Goal: Task Accomplishment & Management: Use online tool/utility

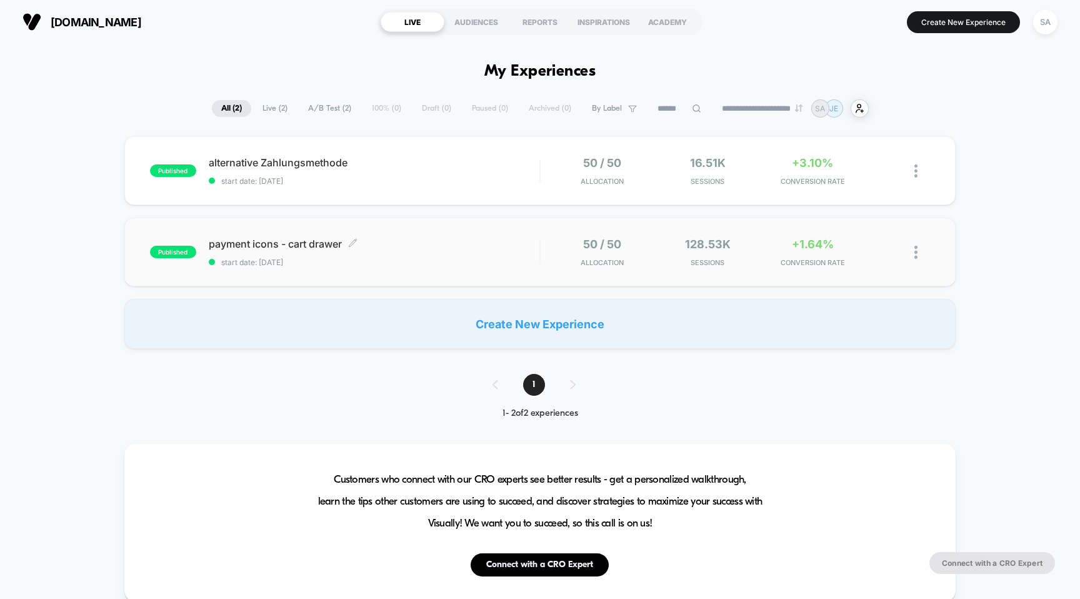
click at [311, 238] on span "payment icons - cart drawer Click to edit experience details" at bounding box center [374, 244] width 331 height 13
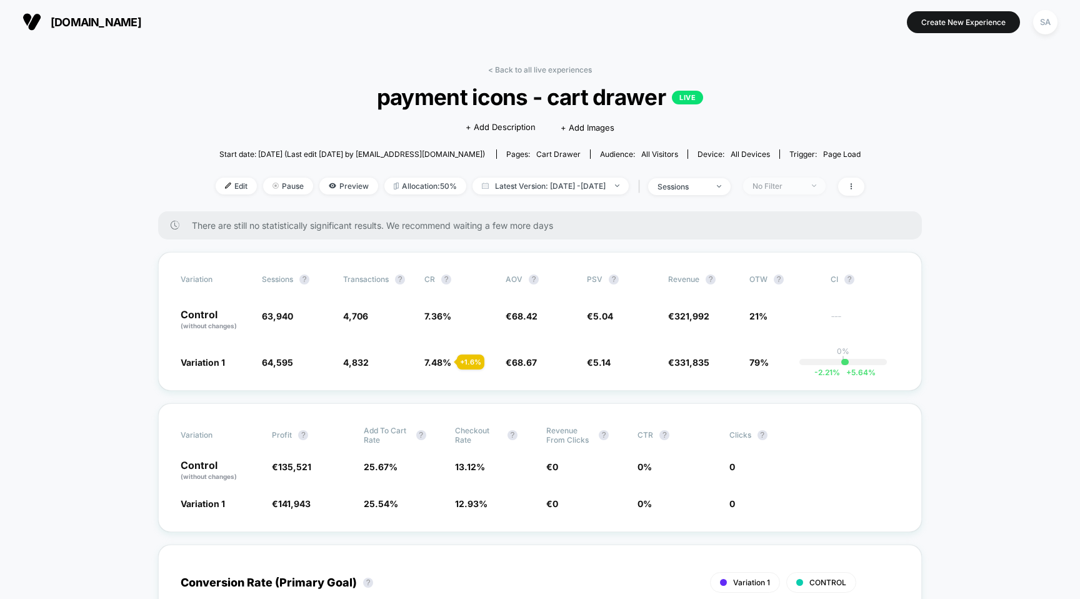
click at [826, 187] on span "No Filter" at bounding box center [784, 186] width 83 height 17
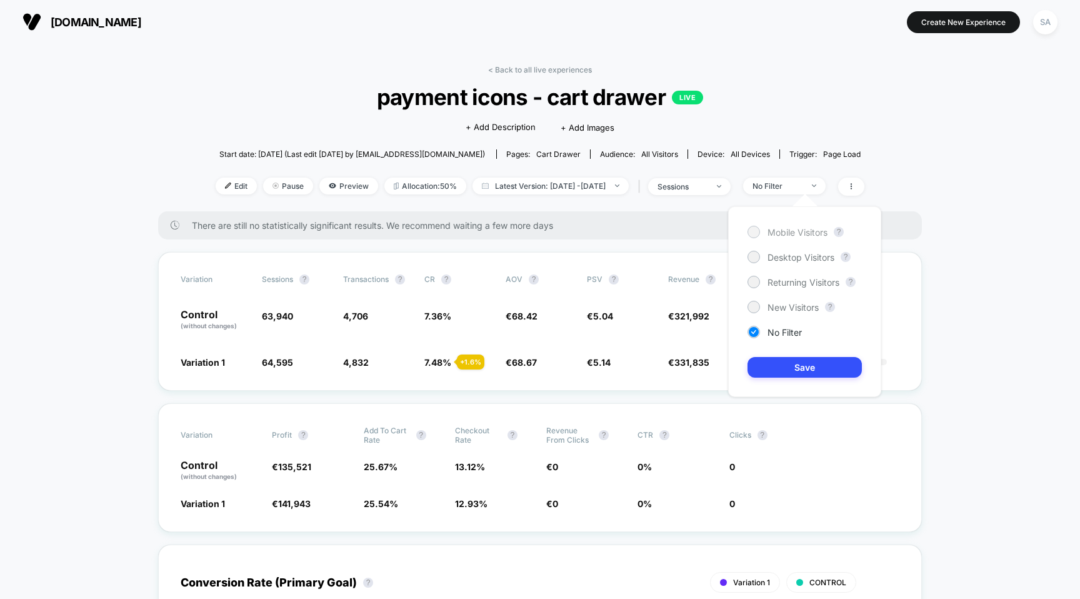
click at [800, 229] on span "Mobile Visitors" at bounding box center [798, 232] width 60 height 11
click at [805, 375] on button "Save" at bounding box center [805, 367] width 114 height 21
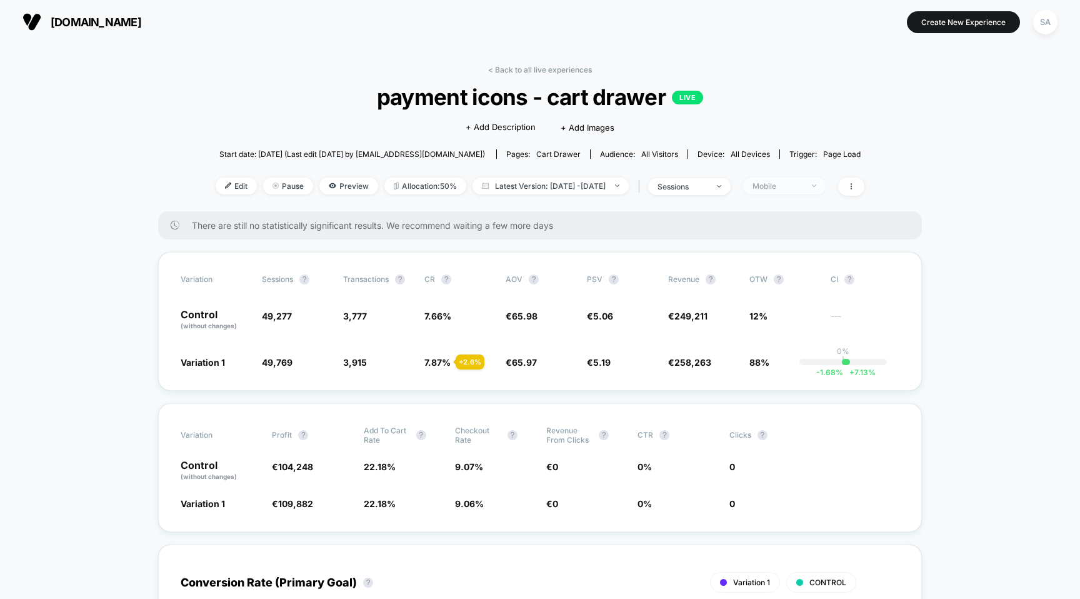
click at [803, 188] on div "Mobile" at bounding box center [778, 185] width 50 height 9
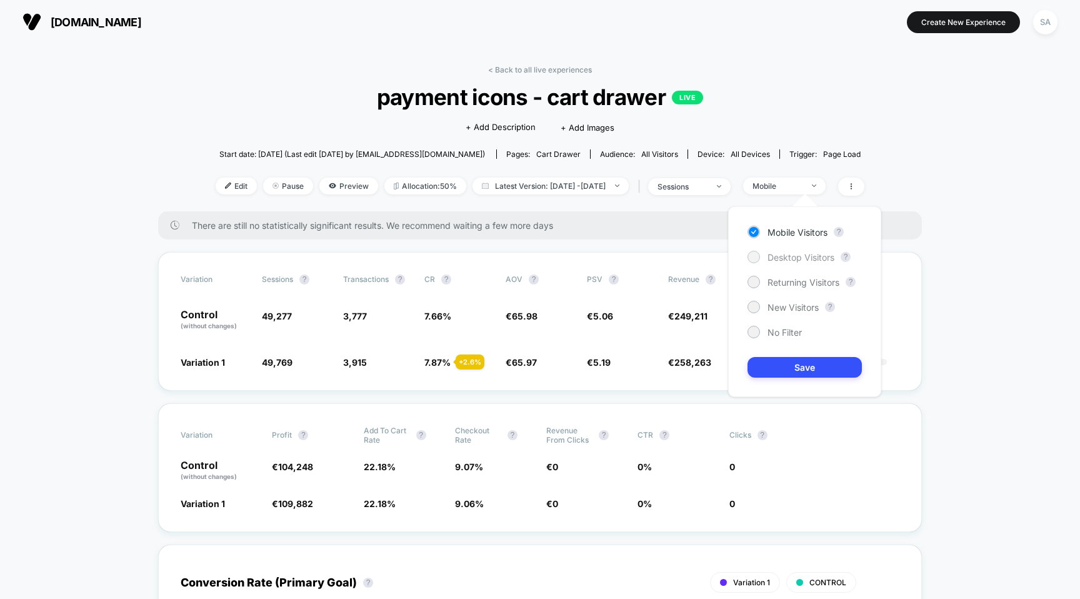
click at [773, 261] on span "Desktop Visitors" at bounding box center [801, 257] width 67 height 11
click at [781, 261] on span "Desktop Visitors" at bounding box center [801, 257] width 67 height 11
click at [787, 261] on span "Desktop Visitors" at bounding box center [801, 257] width 67 height 11
click at [814, 368] on button "Save" at bounding box center [805, 367] width 114 height 21
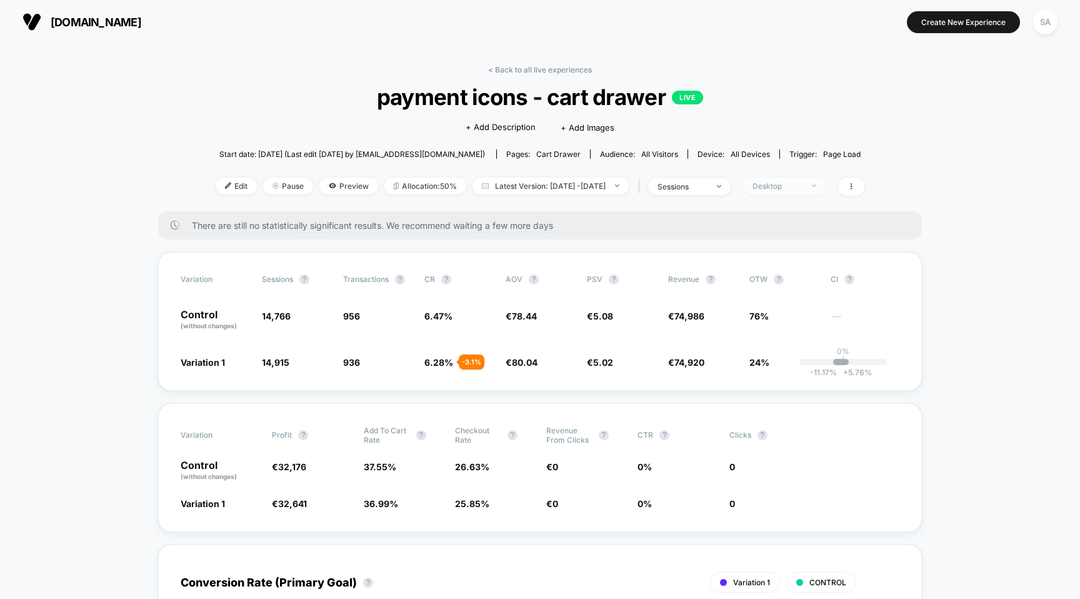
click at [803, 184] on div "Desktop" at bounding box center [778, 185] width 50 height 9
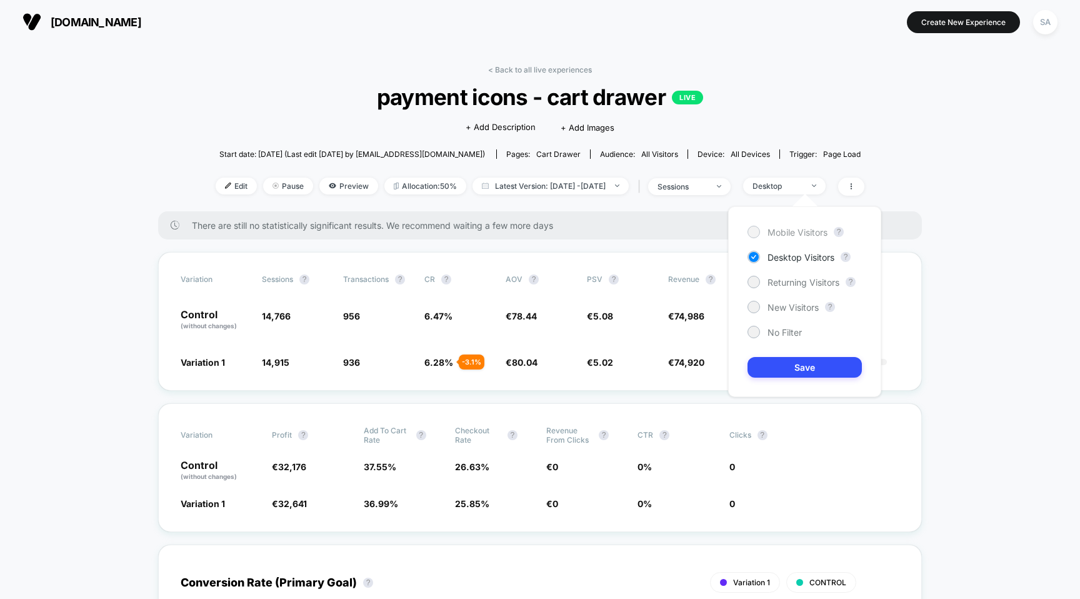
click at [782, 226] on div "Mobile Visitors" at bounding box center [788, 232] width 80 height 13
click at [800, 380] on div "Mobile Visitors ? Desktop Visitors ? Returning Visitors ? New Visitors ? No Fil…" at bounding box center [804, 301] width 153 height 191
click at [804, 375] on button "Save" at bounding box center [805, 367] width 114 height 21
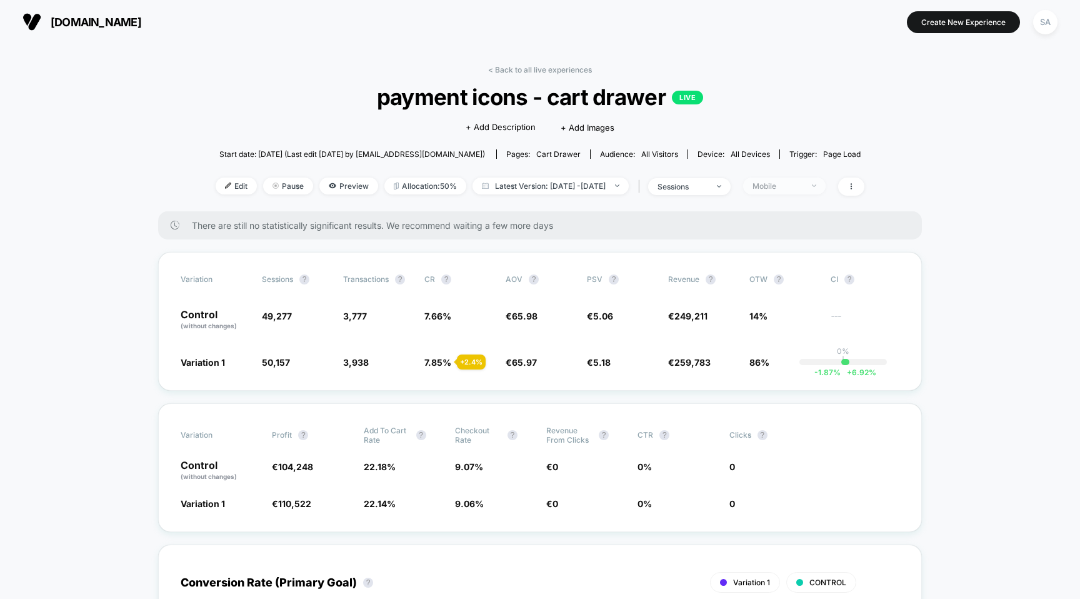
click at [797, 193] on span "Mobile" at bounding box center [784, 186] width 83 height 17
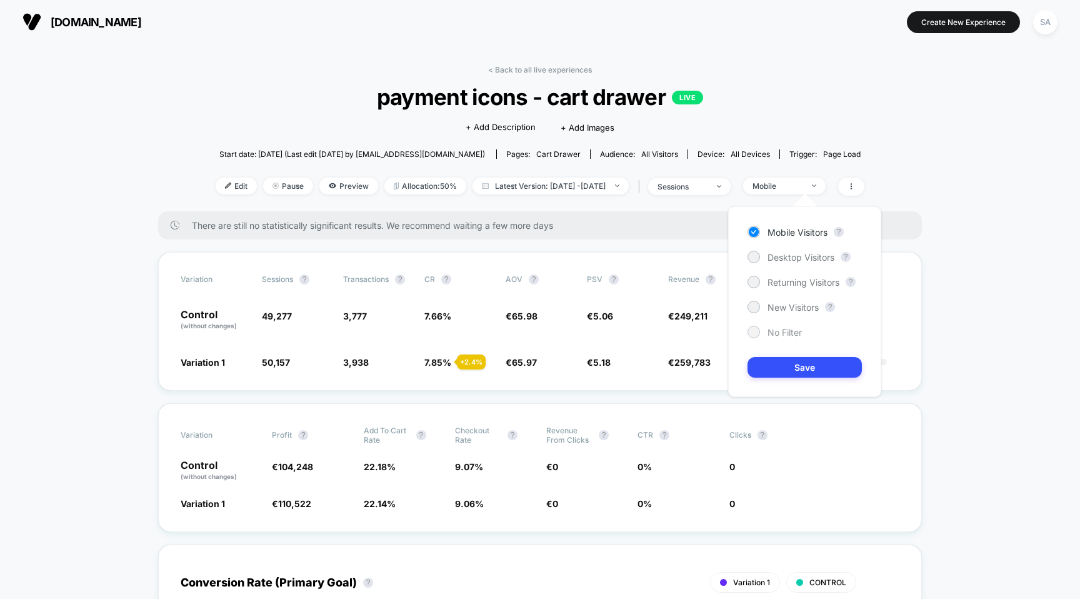
click at [782, 333] on span "No Filter" at bounding box center [785, 332] width 34 height 11
click at [782, 374] on button "Save" at bounding box center [805, 367] width 114 height 21
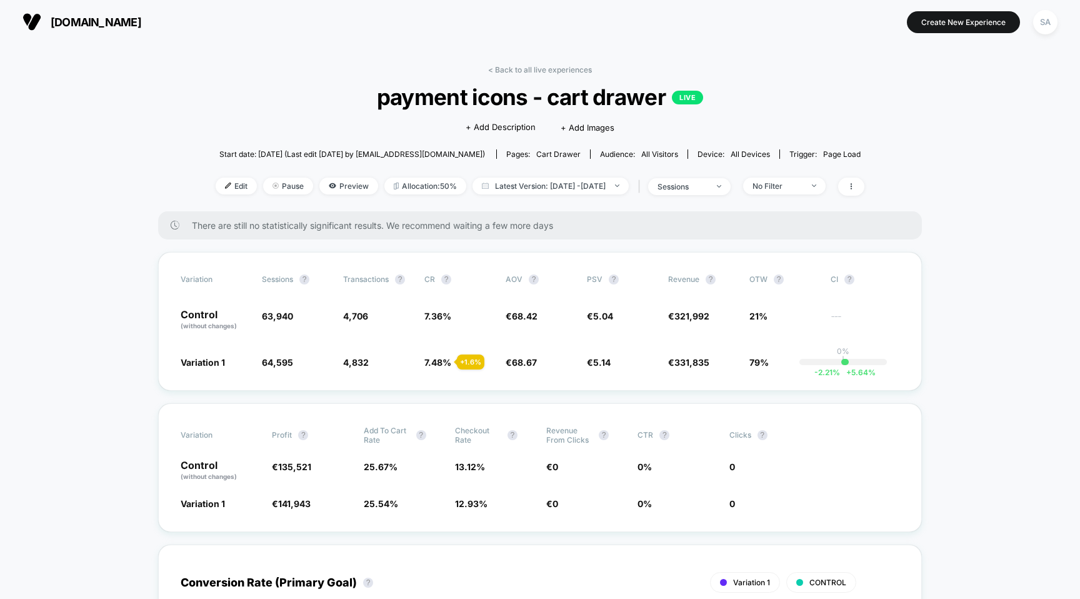
click at [109, 22] on span "[DOMAIN_NAME]" at bounding box center [96, 22] width 91 height 13
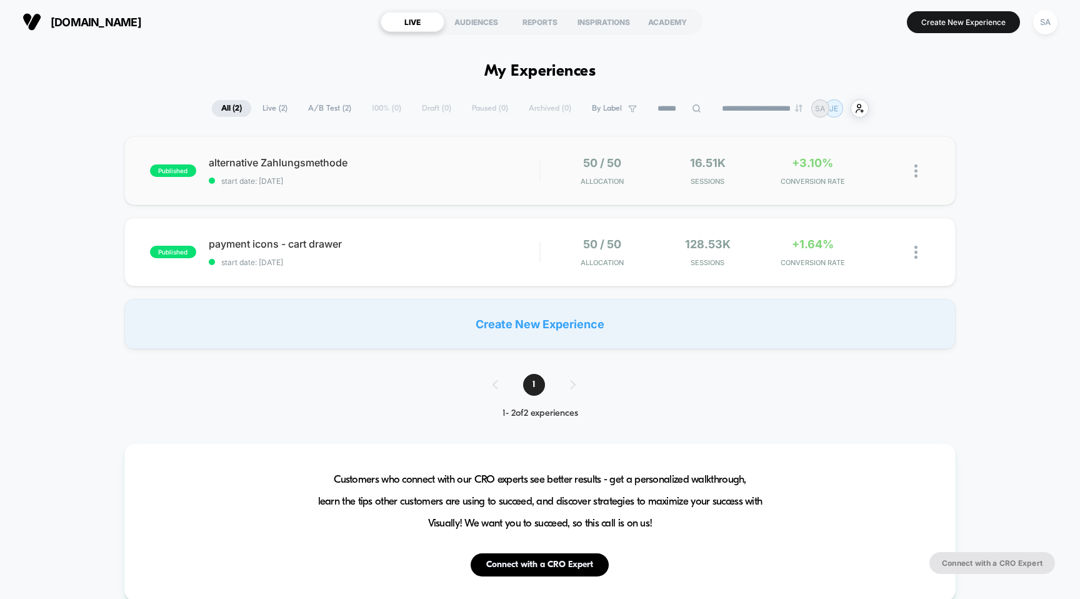
click at [331, 163] on span "alternative Zahlungsmethode" at bounding box center [374, 162] width 331 height 13
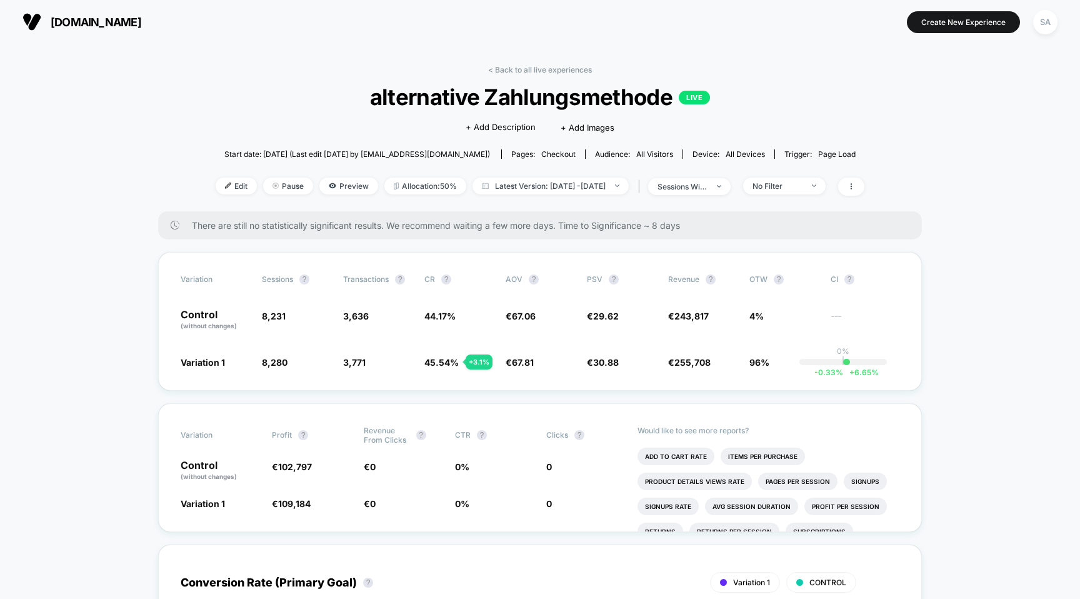
click at [67, 24] on span "[DOMAIN_NAME]" at bounding box center [96, 22] width 91 height 13
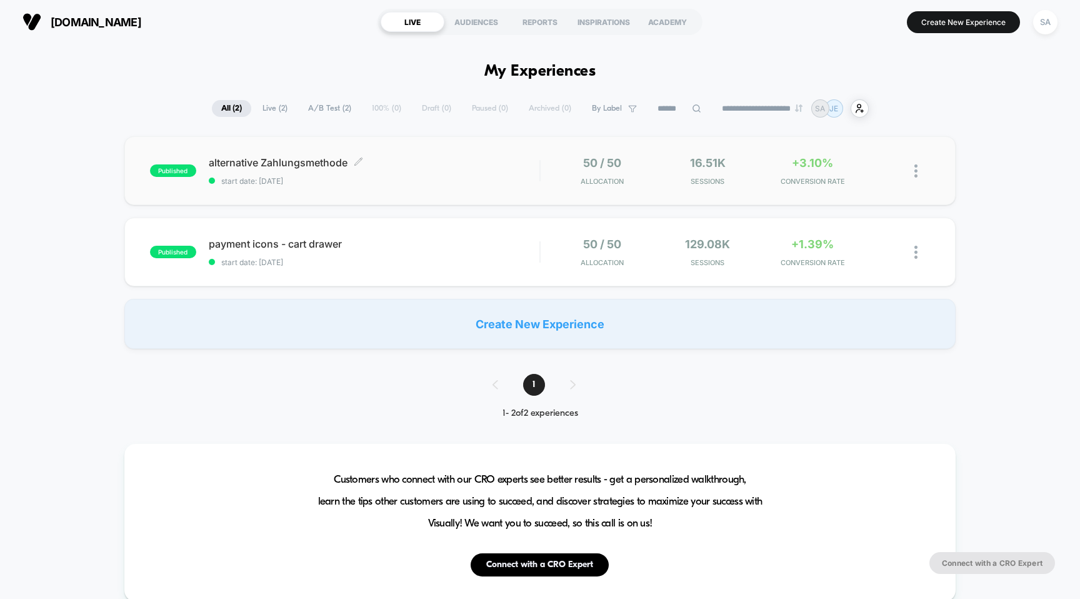
click at [229, 159] on span "alternative Zahlungsmethode Click to edit experience details" at bounding box center [374, 162] width 331 height 13
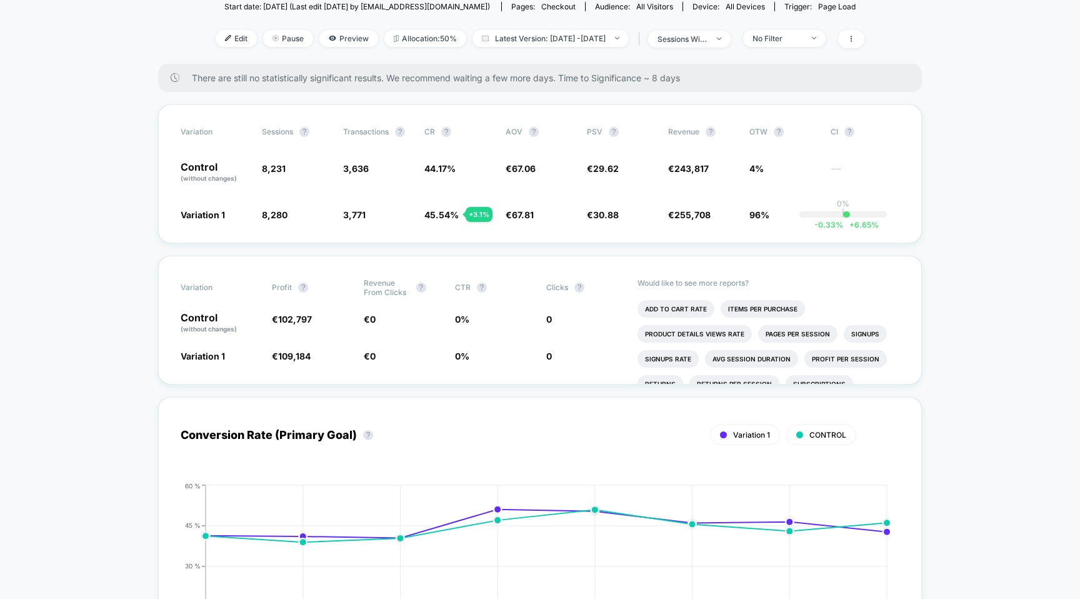
scroll to position [55, 0]
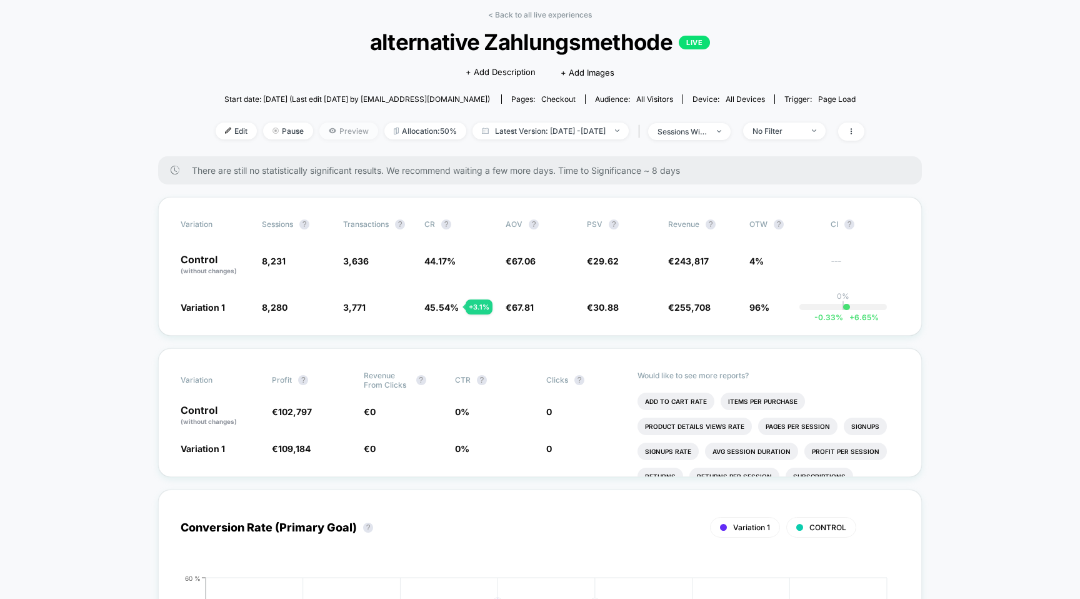
click at [331, 129] on span "Preview" at bounding box center [349, 131] width 59 height 17
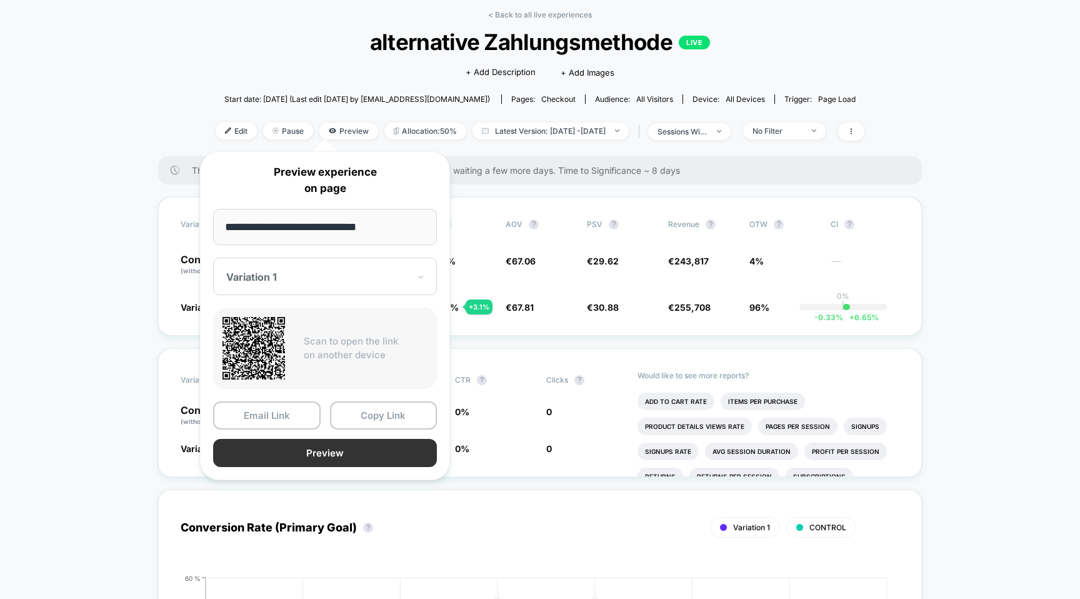
click at [350, 454] on button "Preview" at bounding box center [325, 453] width 224 height 28
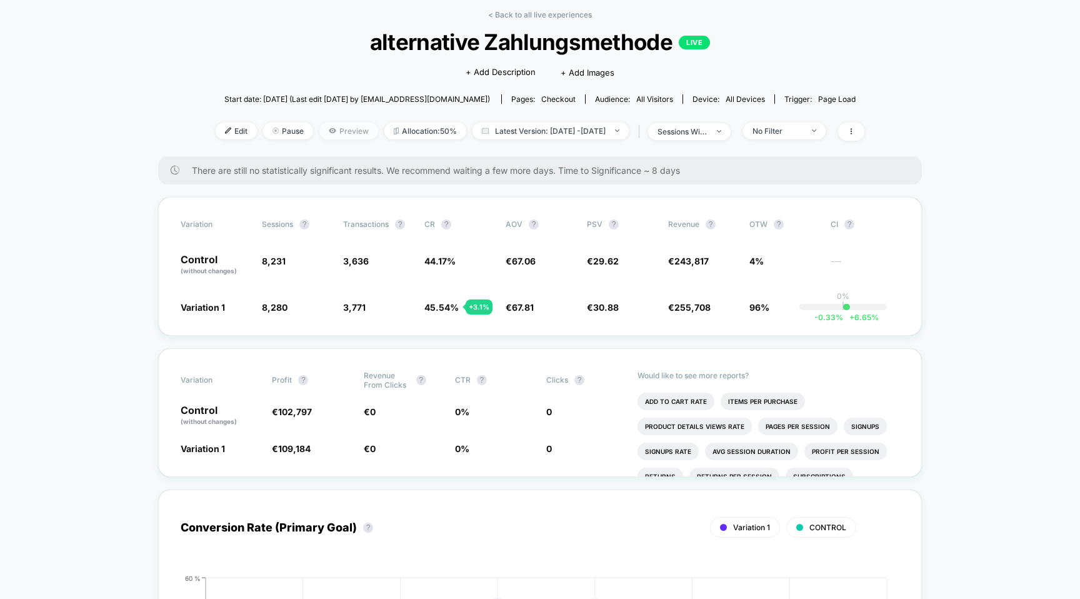
click at [320, 126] on span "Preview" at bounding box center [349, 131] width 59 height 17
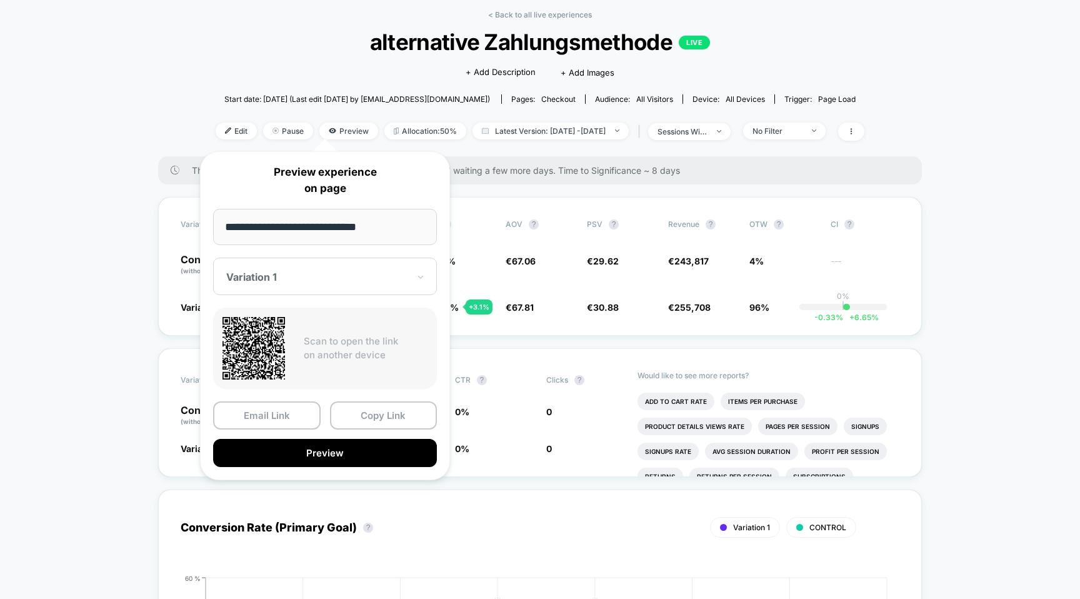
click at [314, 259] on div "Variation 1" at bounding box center [325, 277] width 224 height 38
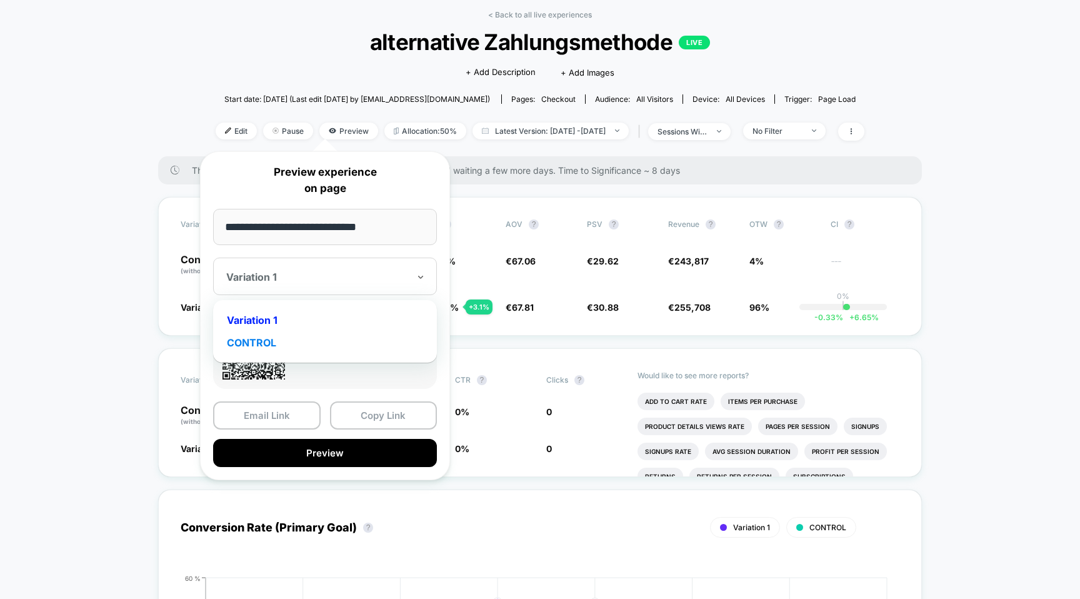
click at [263, 339] on div "CONTROL" at bounding box center [324, 342] width 211 height 23
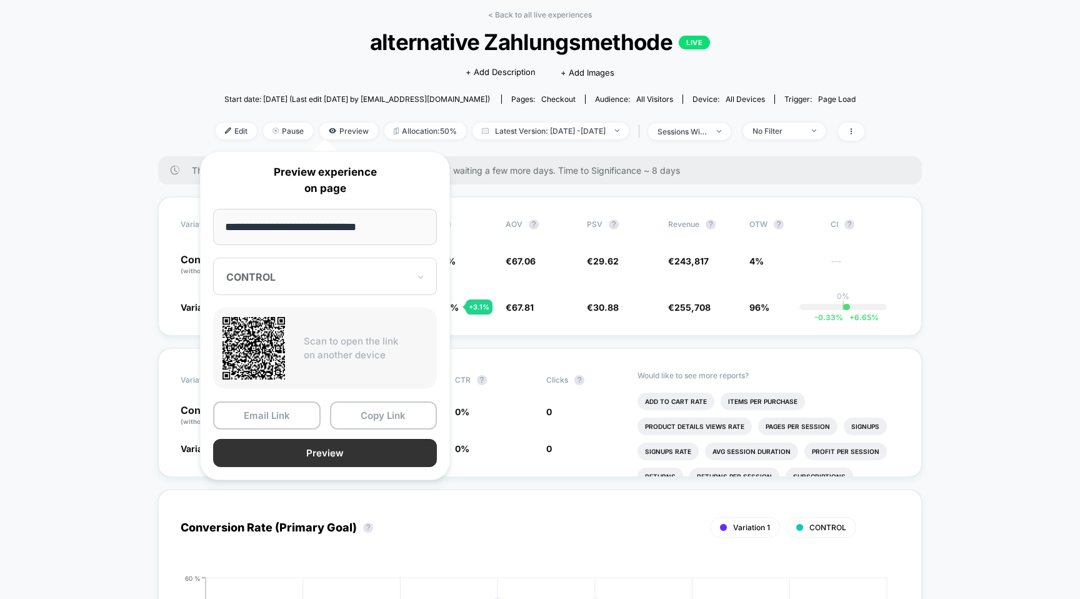
click at [346, 450] on button "Preview" at bounding box center [325, 453] width 224 height 28
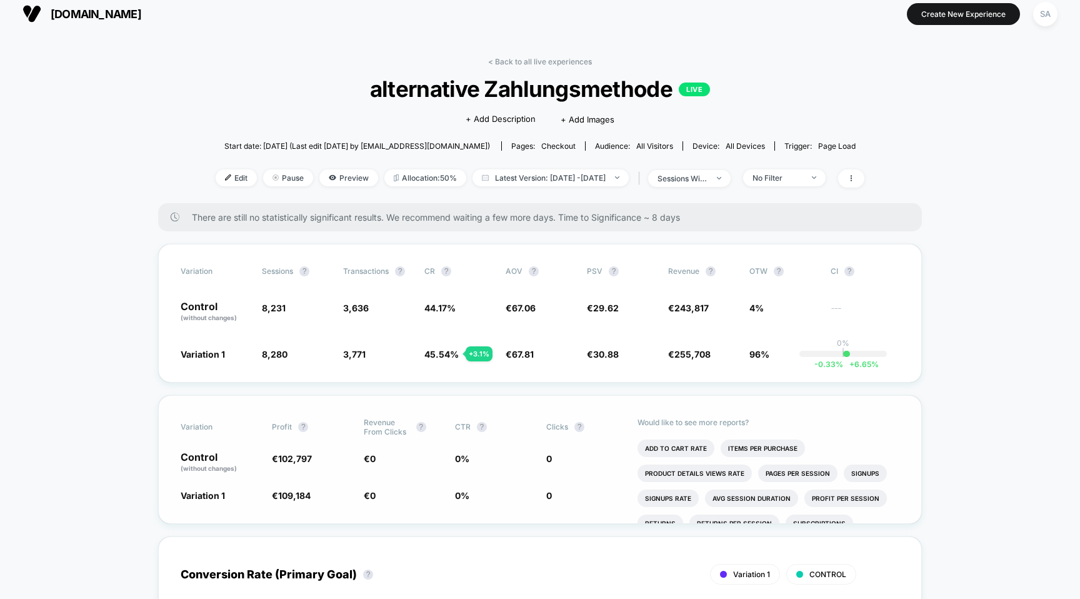
scroll to position [8, 0]
